Goal: Information Seeking & Learning: Learn about a topic

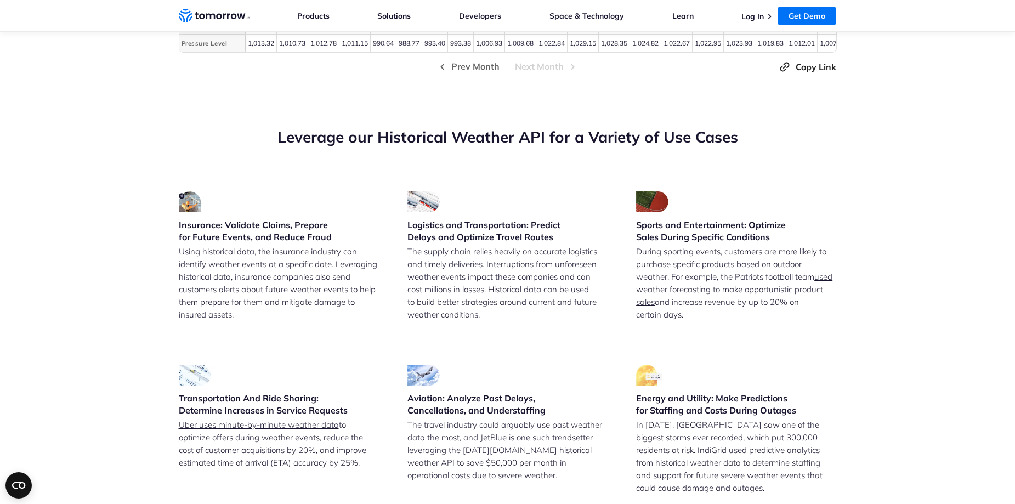
scroll to position [2634, 0]
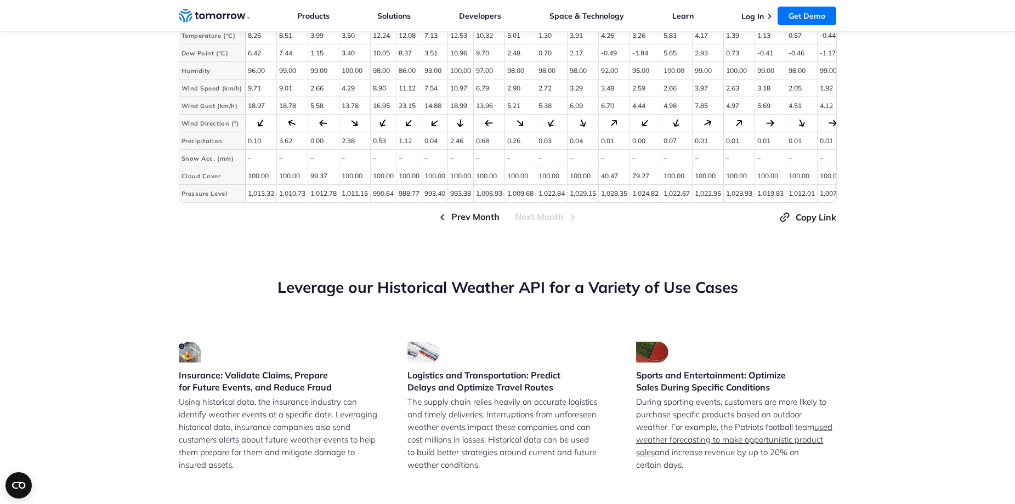
click at [483, 224] on span "Prev Month" at bounding box center [476, 217] width 48 height 14
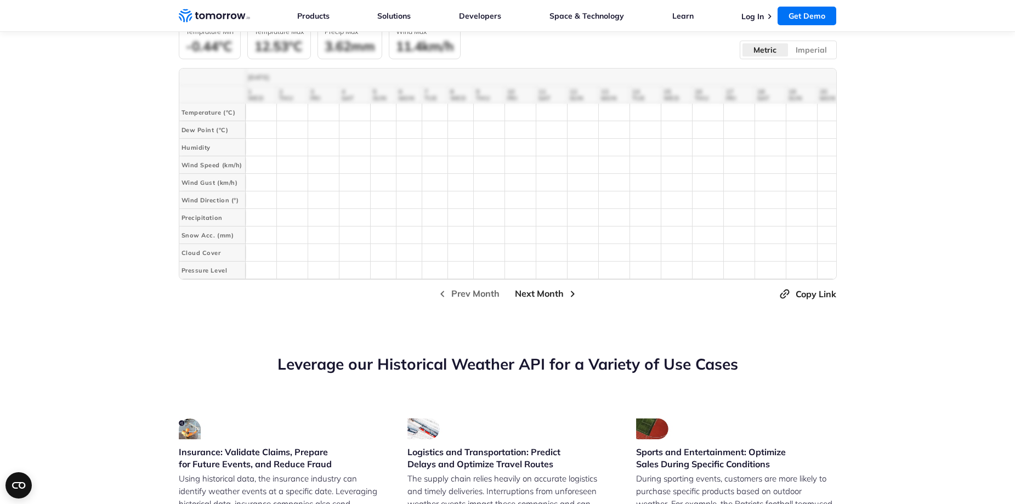
scroll to position [2469, 0]
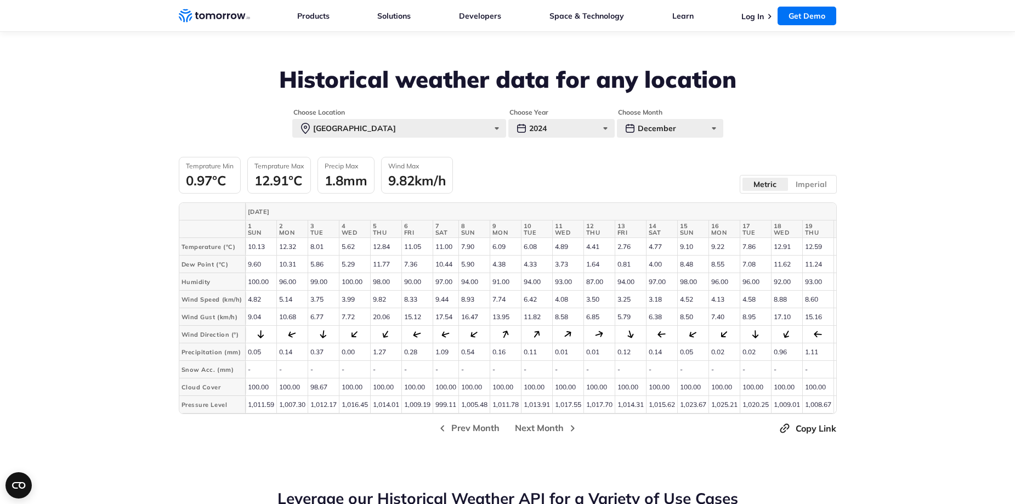
scroll to position [2414, 0]
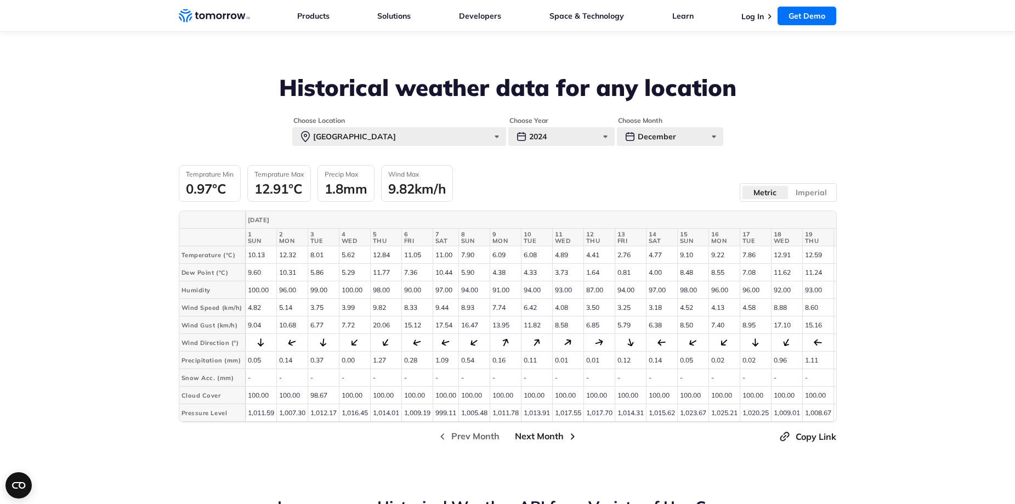
click at [549, 443] on span "Next Month" at bounding box center [539, 437] width 49 height 14
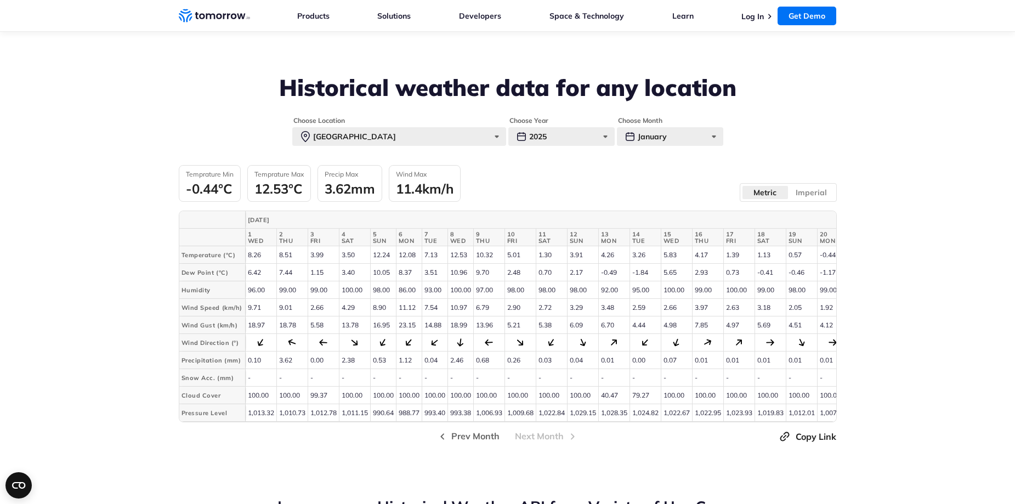
click at [549, 444] on div "Prev Month Next Month Copy Link" at bounding box center [508, 436] width 658 height 15
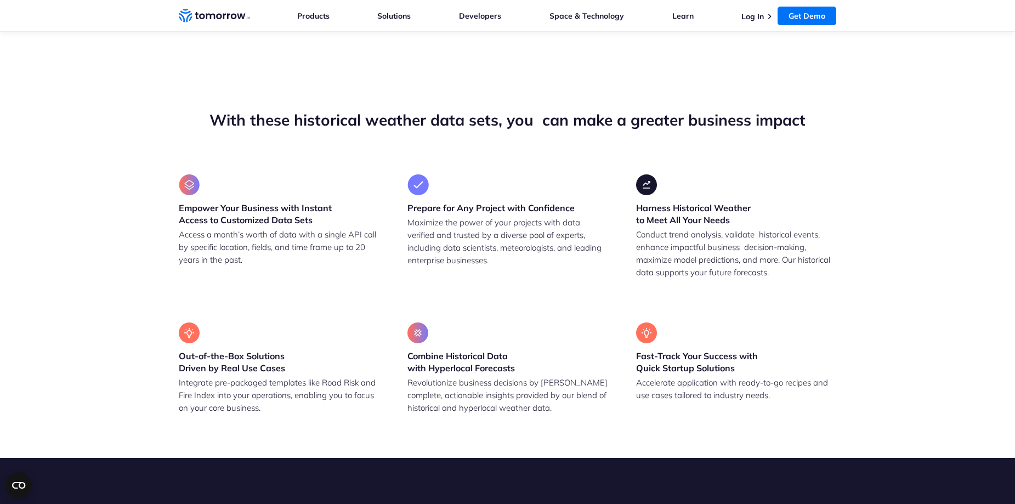
scroll to position [769, 0]
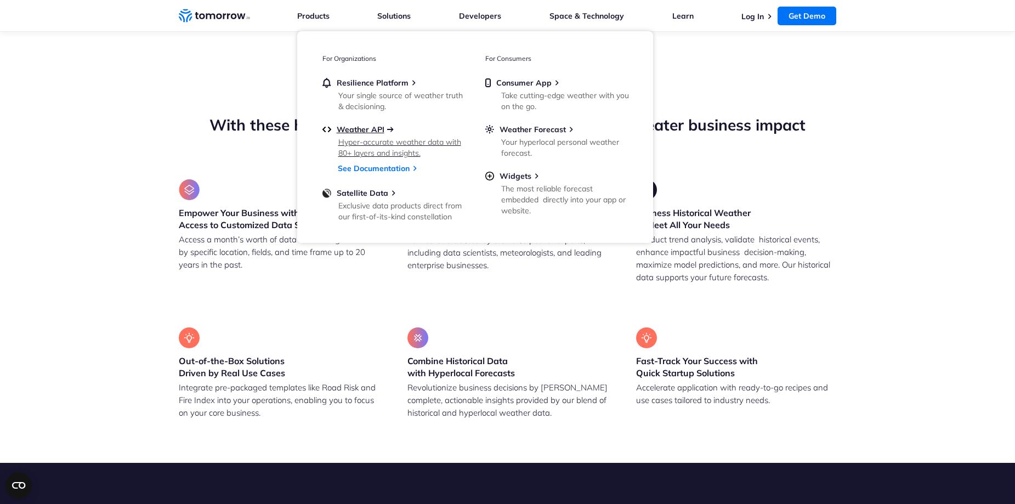
click at [376, 132] on span "Weather API" at bounding box center [361, 130] width 48 height 10
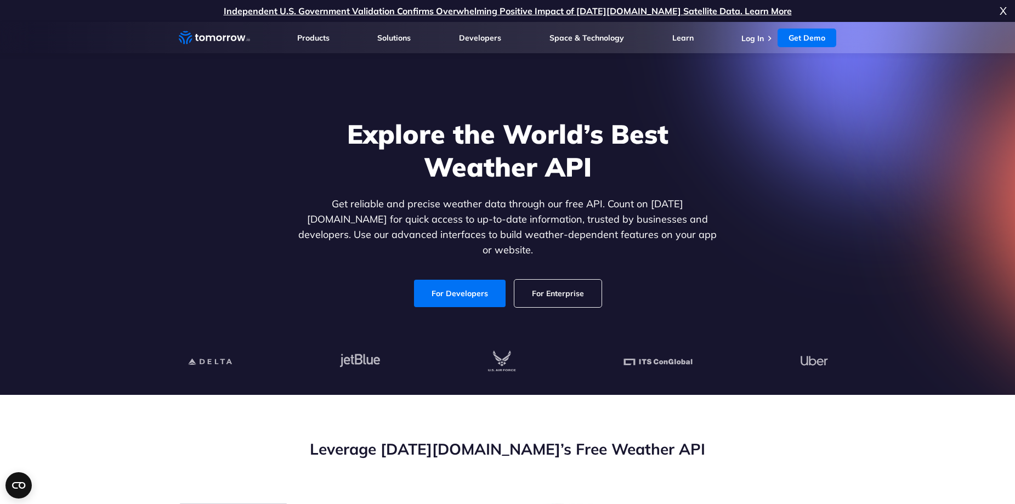
click at [562, 287] on link "For Enterprise" at bounding box center [558, 293] width 87 height 27
